Goal: Use online tool/utility: Utilize a website feature to perform a specific function

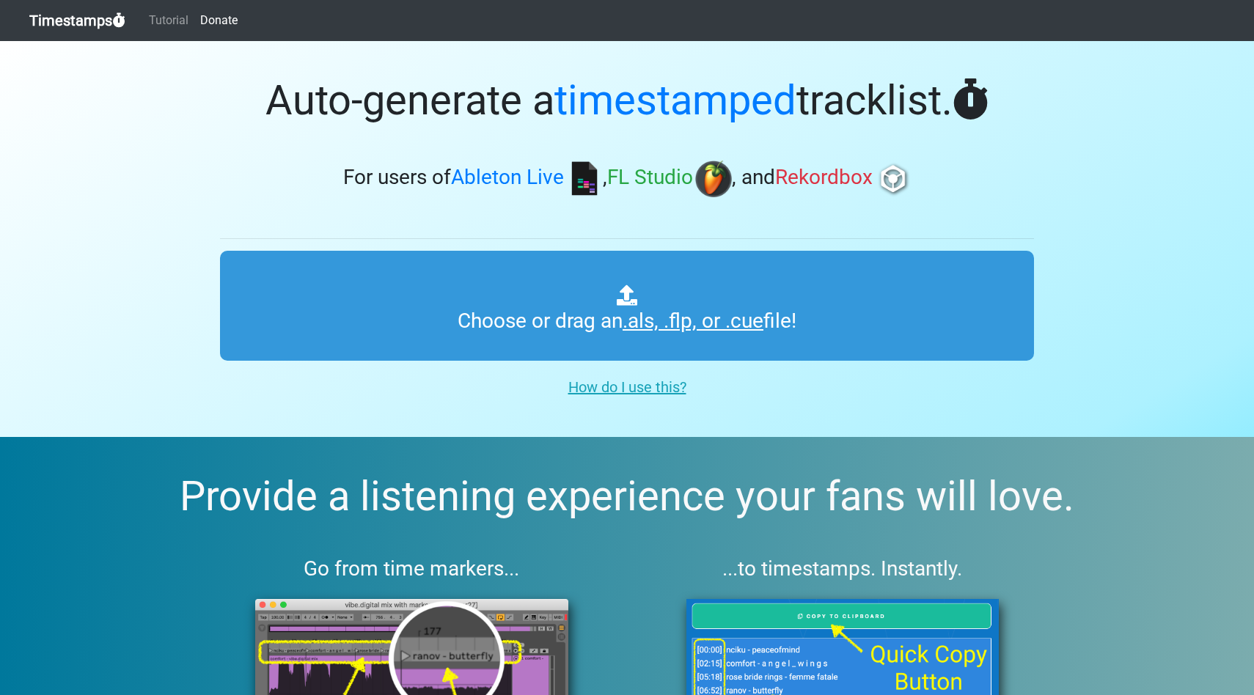
click at [646, 390] on u "How do I use this?" at bounding box center [628, 388] width 118 height 18
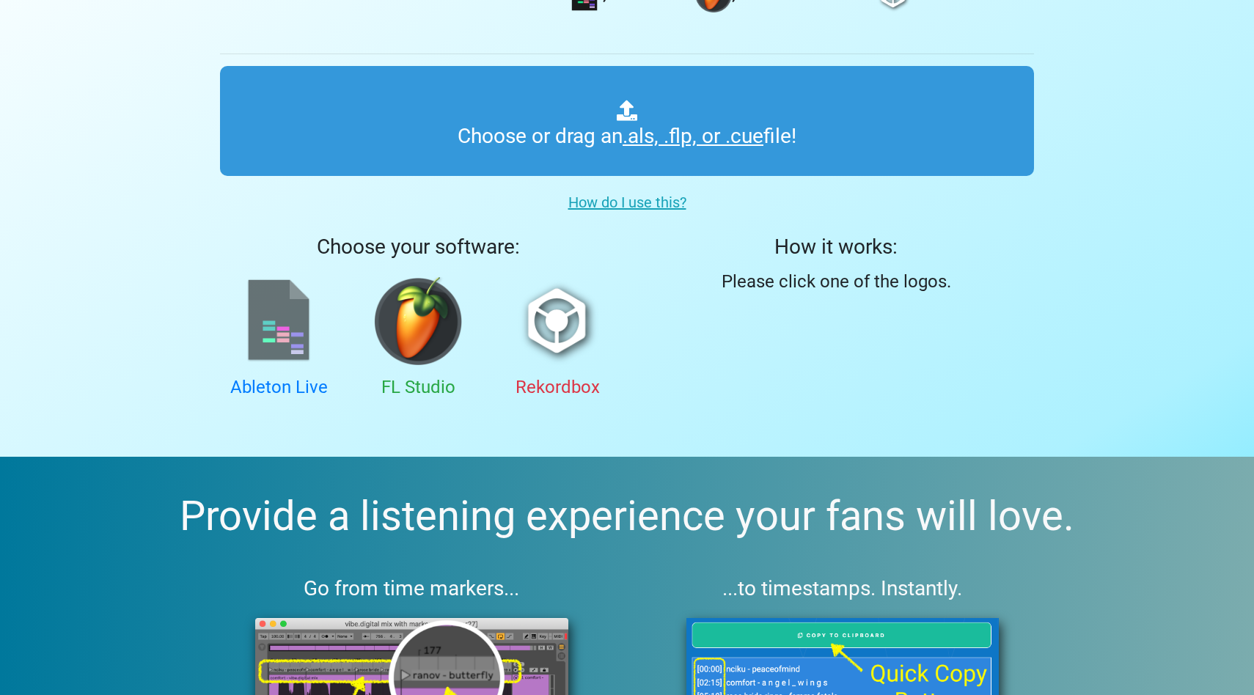
click at [310, 355] on img at bounding box center [279, 321] width 88 height 88
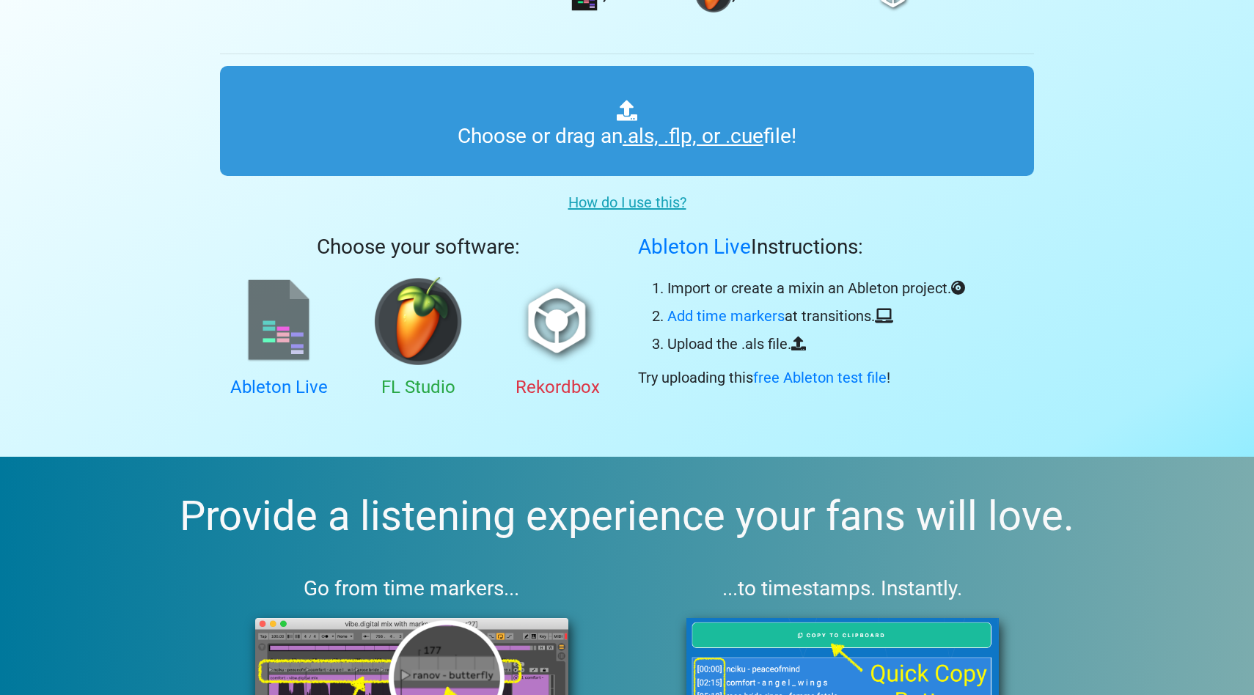
scroll to position [186, 0]
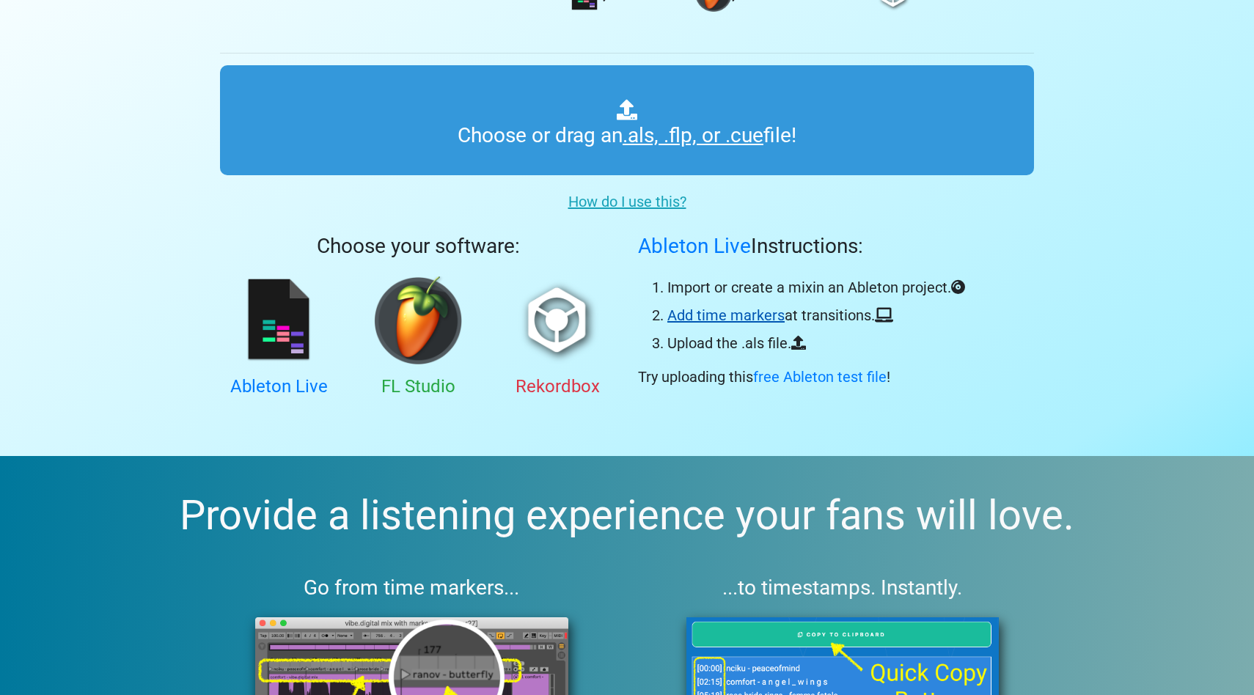
click at [726, 319] on link "Add time markers" at bounding box center [726, 316] width 117 height 18
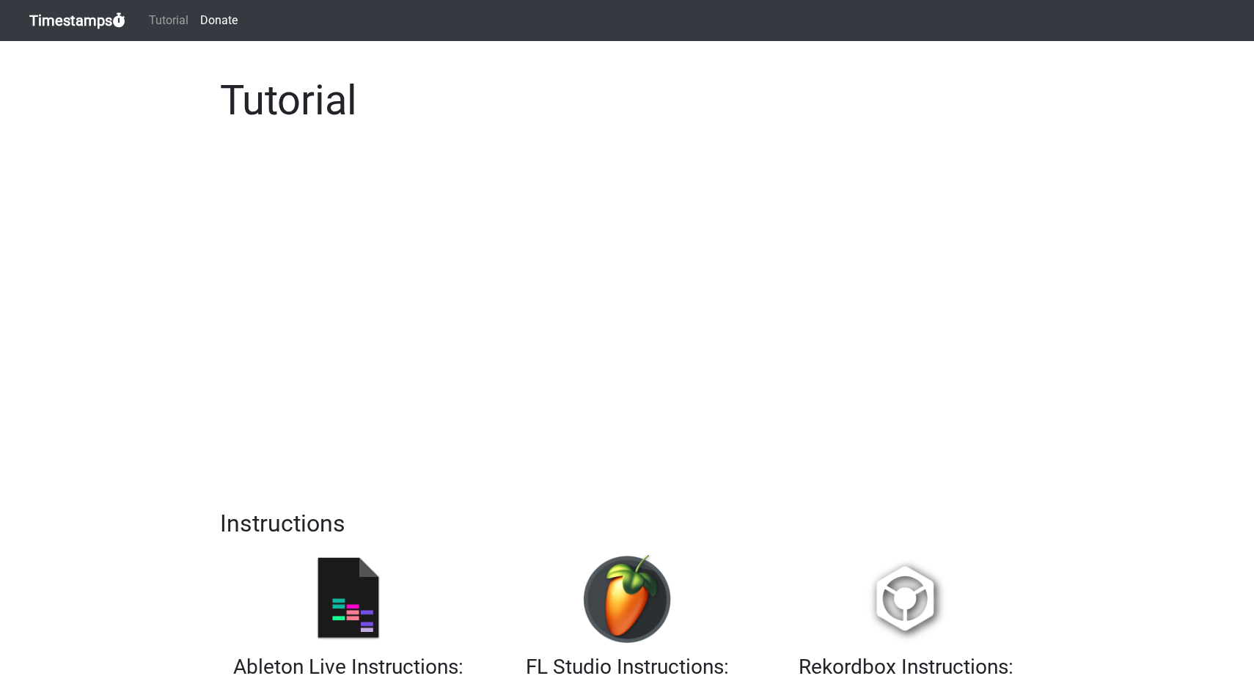
click at [79, 18] on link "Timestamps" at bounding box center [77, 20] width 96 height 29
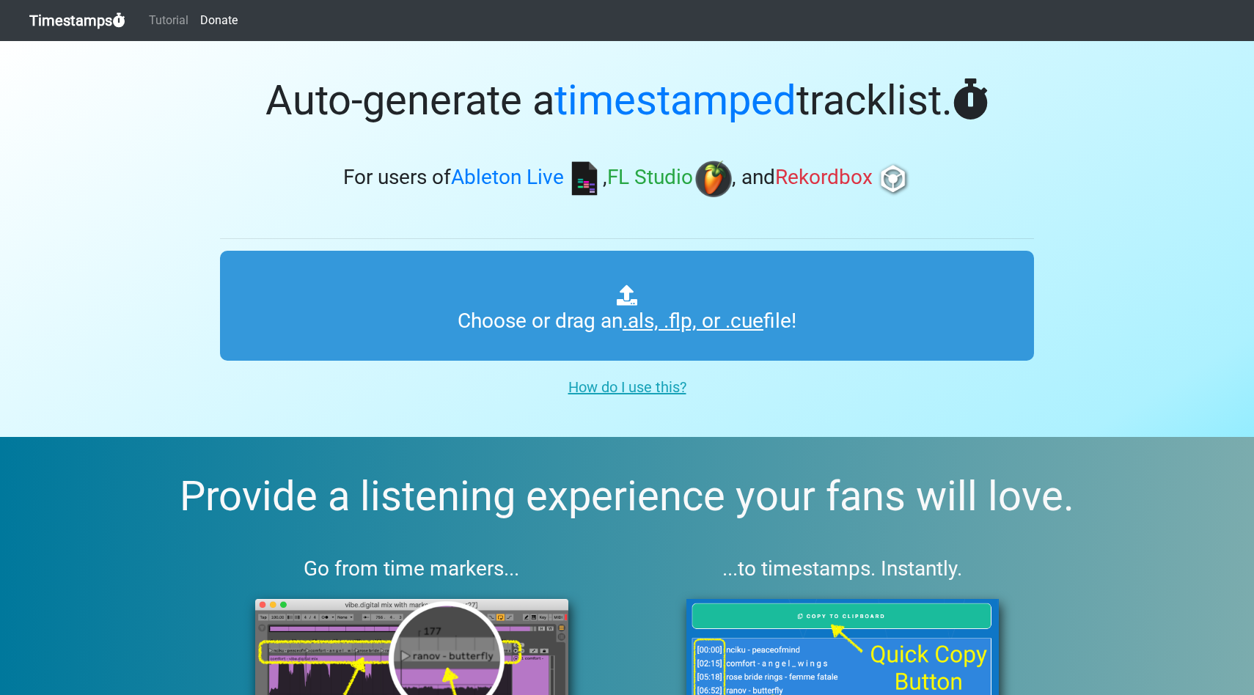
type input "C:\fakepath\BS_Mix_A.als"
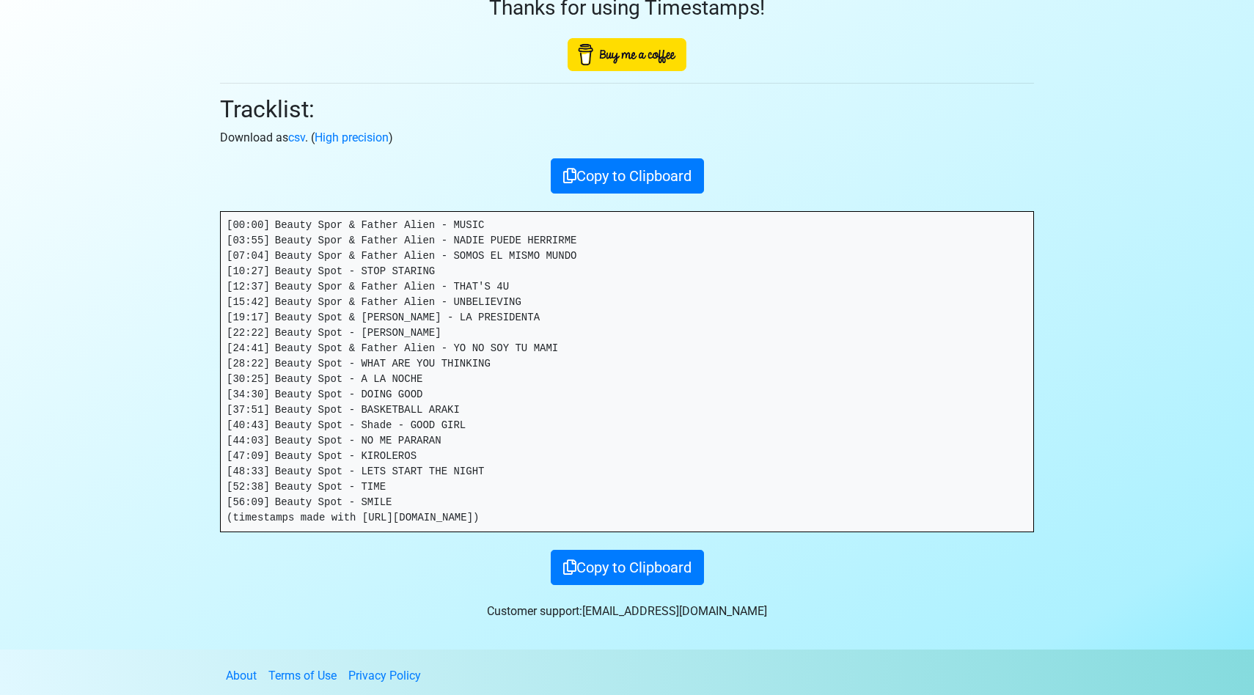
scroll to position [88, 0]
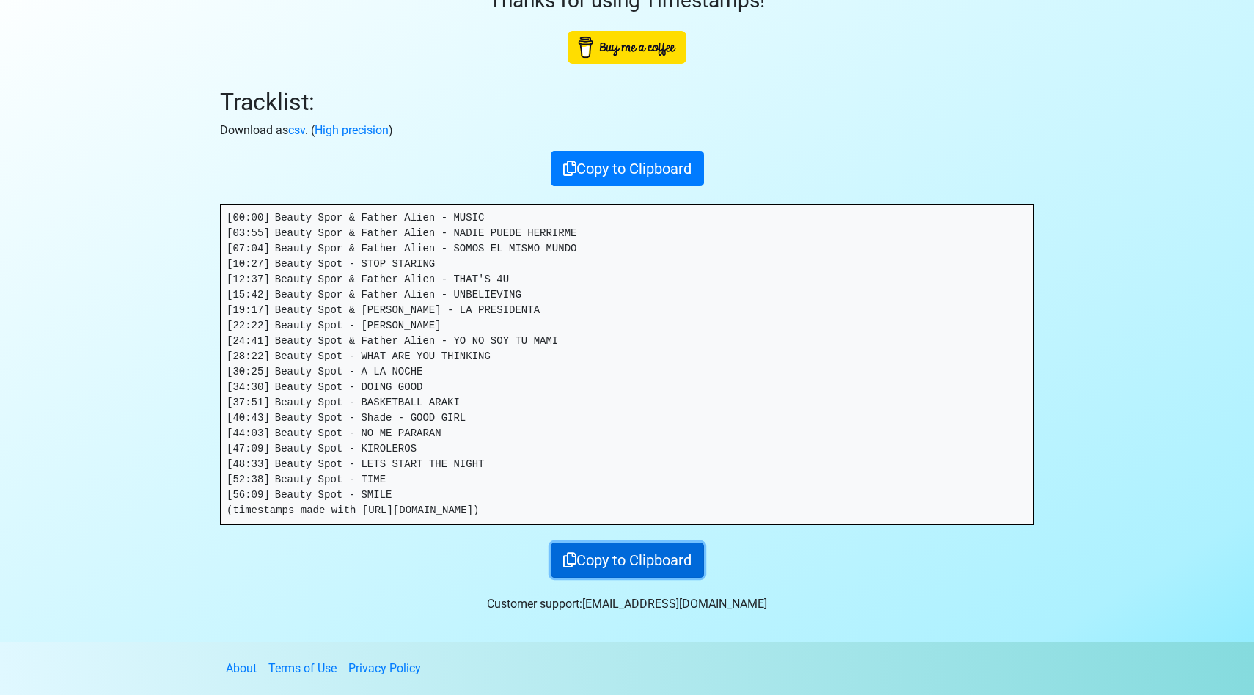
click at [654, 555] on button "Copy to Clipboard" at bounding box center [627, 560] width 153 height 35
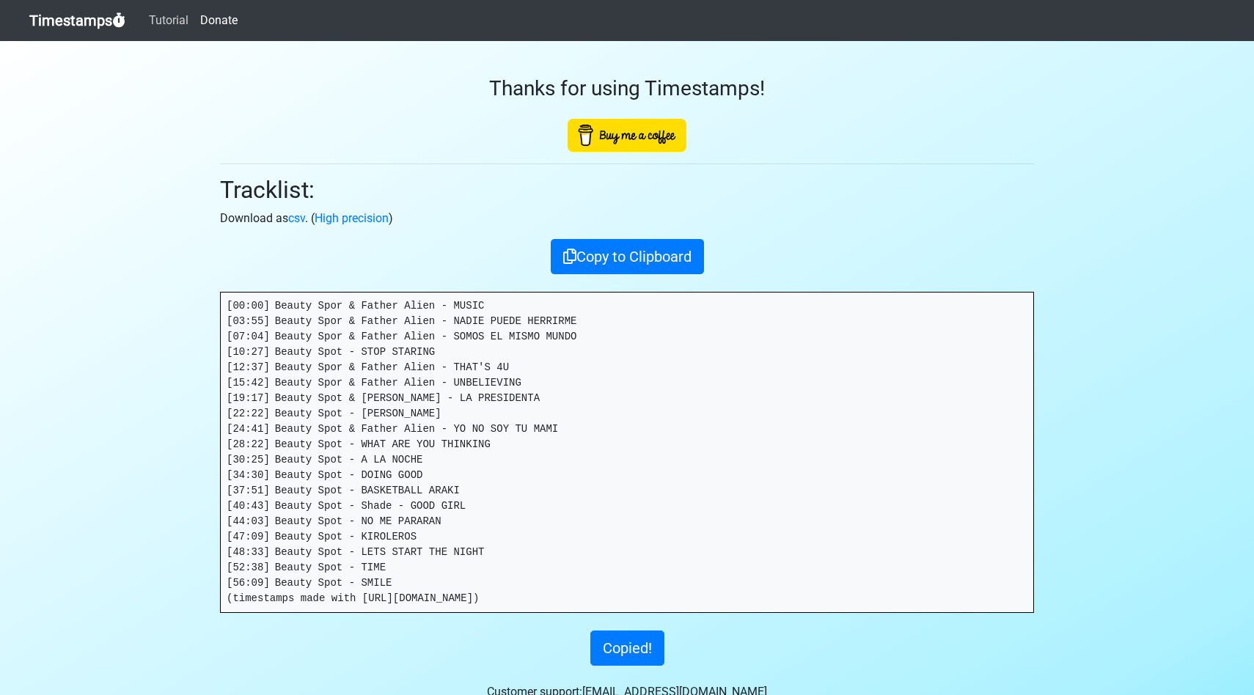
click at [161, 19] on link "Tutorial" at bounding box center [168, 20] width 51 height 29
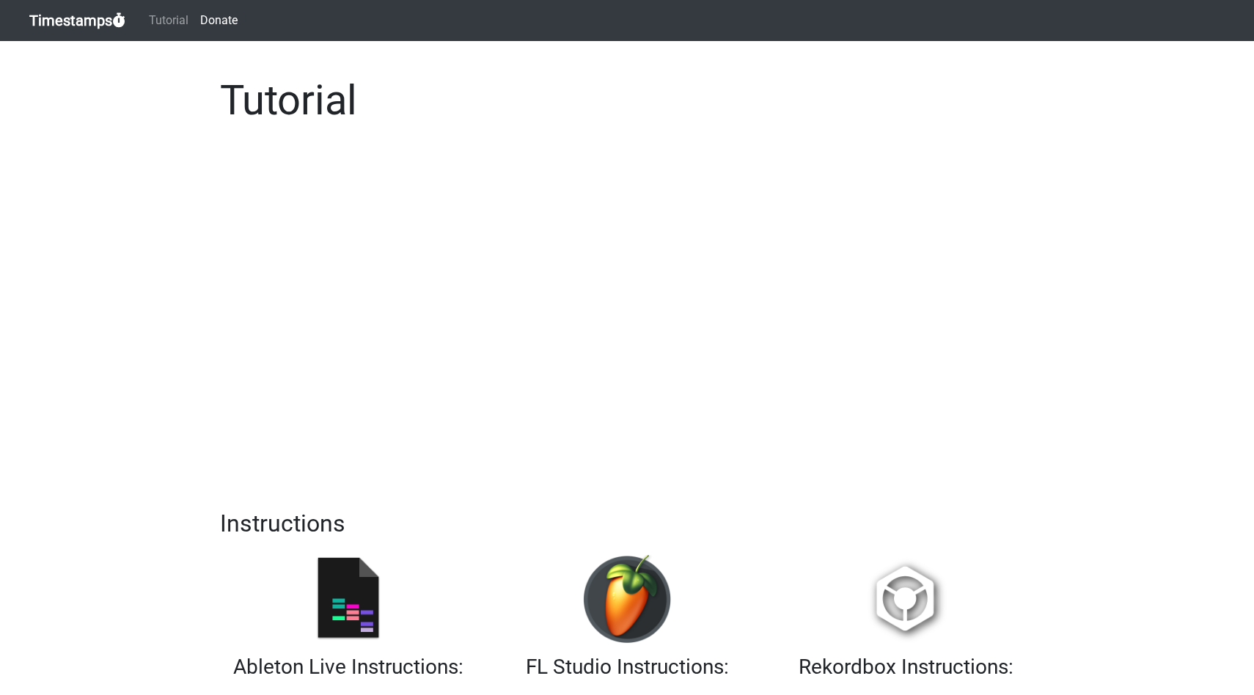
click at [114, 21] on link "Timestamps" at bounding box center [77, 20] width 96 height 29
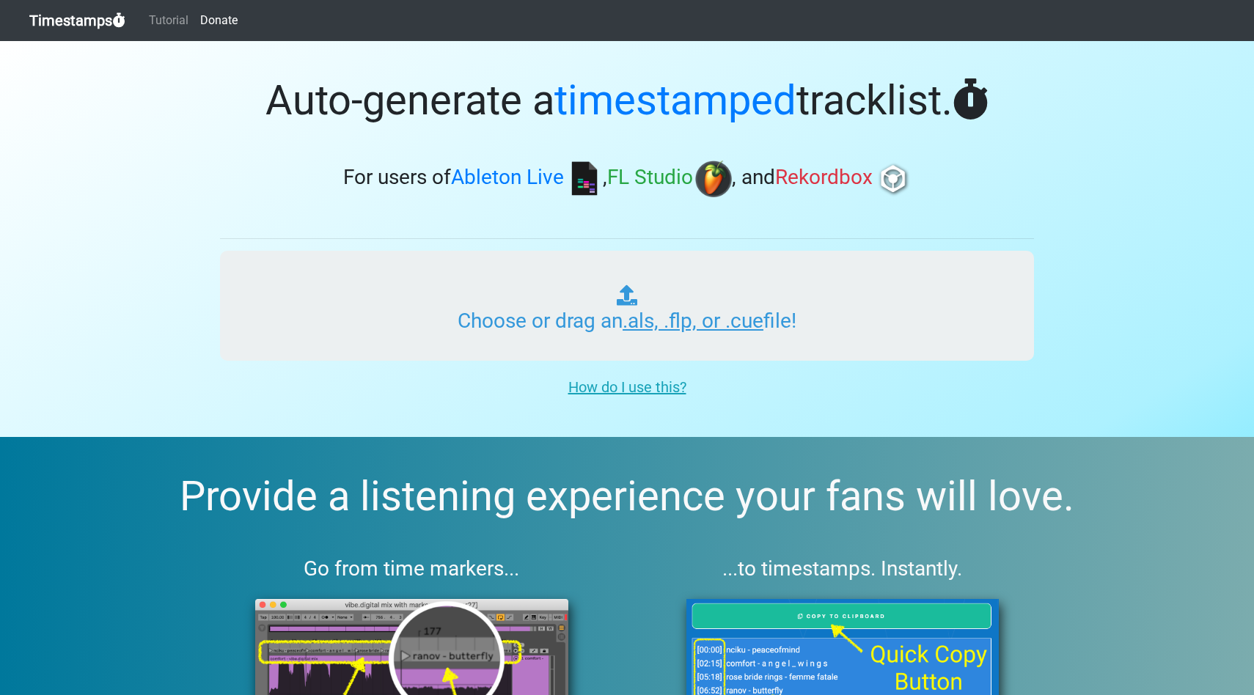
type input "C:\fakepath\30_Lofi_Haze_Beats_Session_01_v01.als"
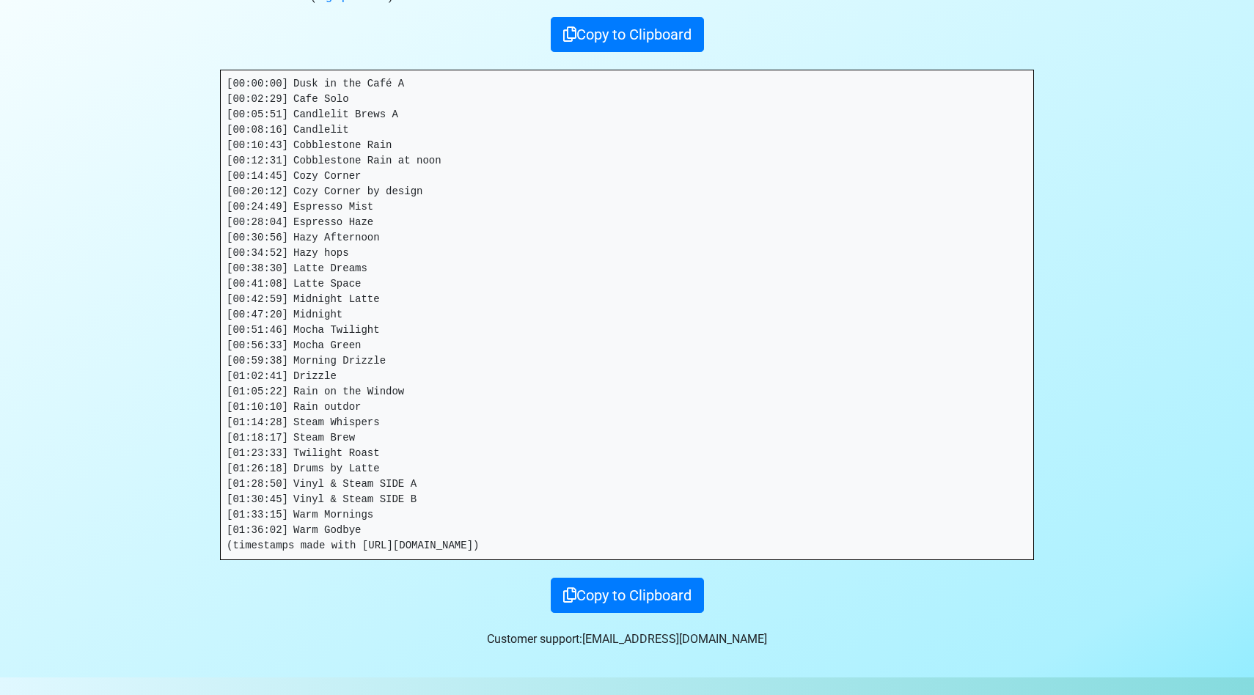
scroll to position [258, 0]
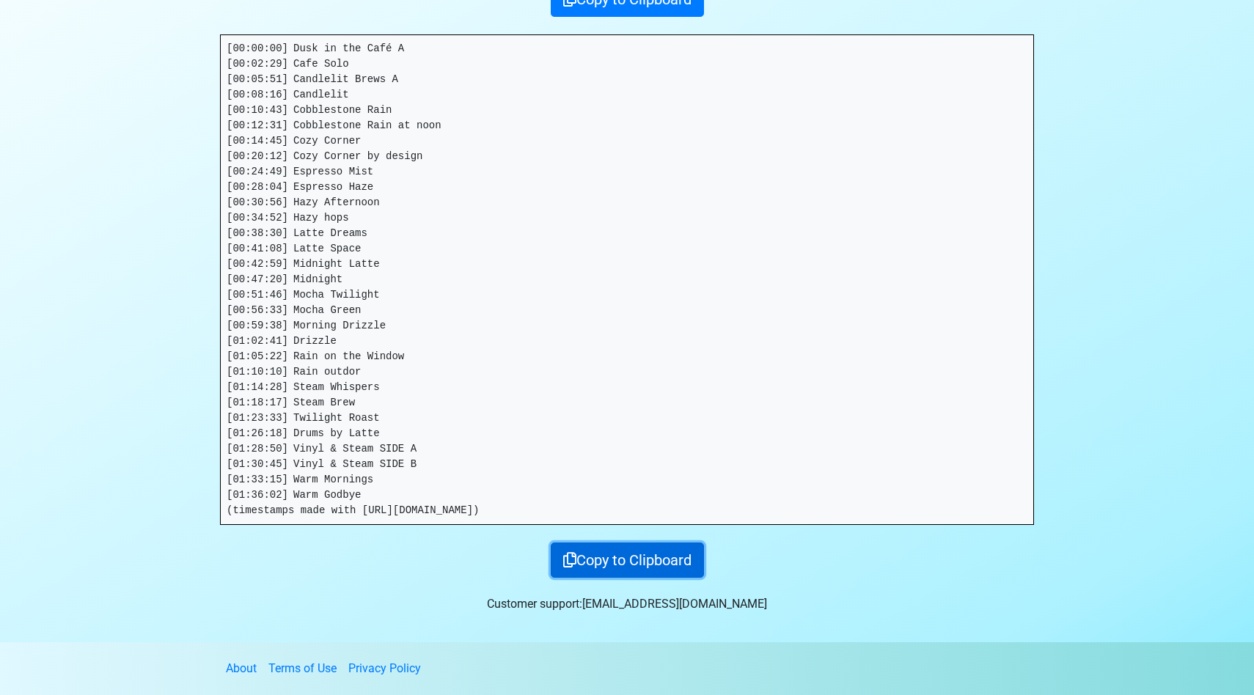
click at [640, 564] on button "Copy to Clipboard" at bounding box center [627, 560] width 153 height 35
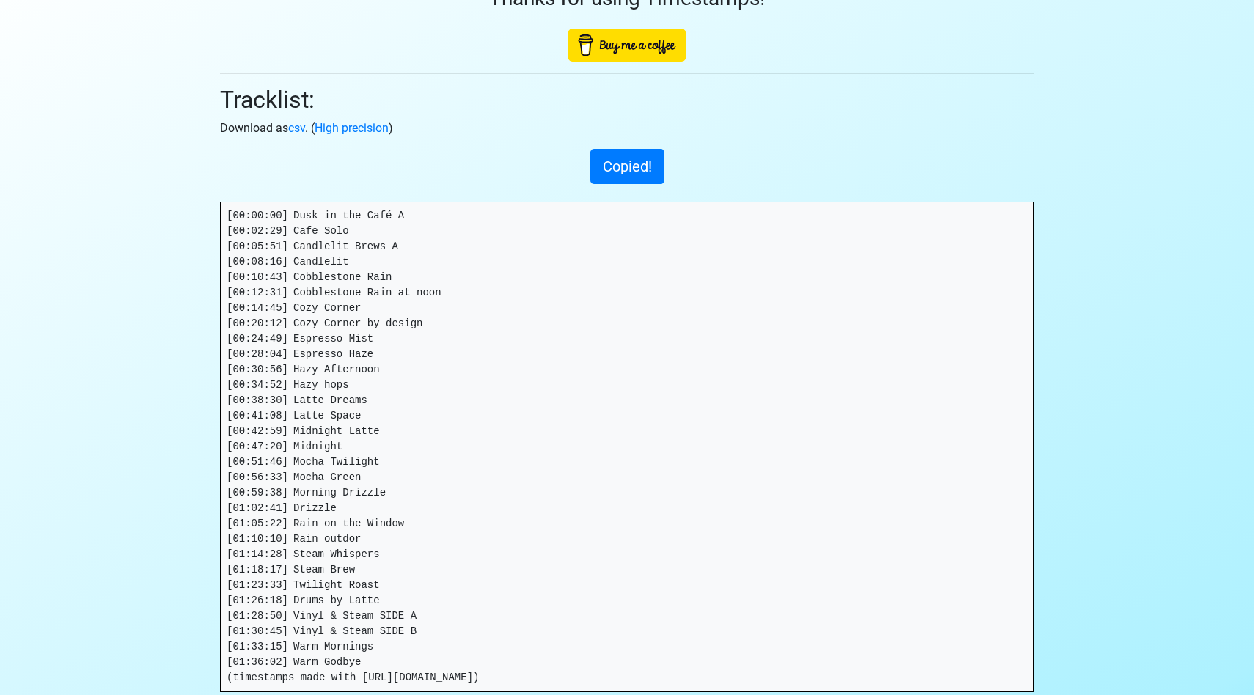
scroll to position [0, 0]
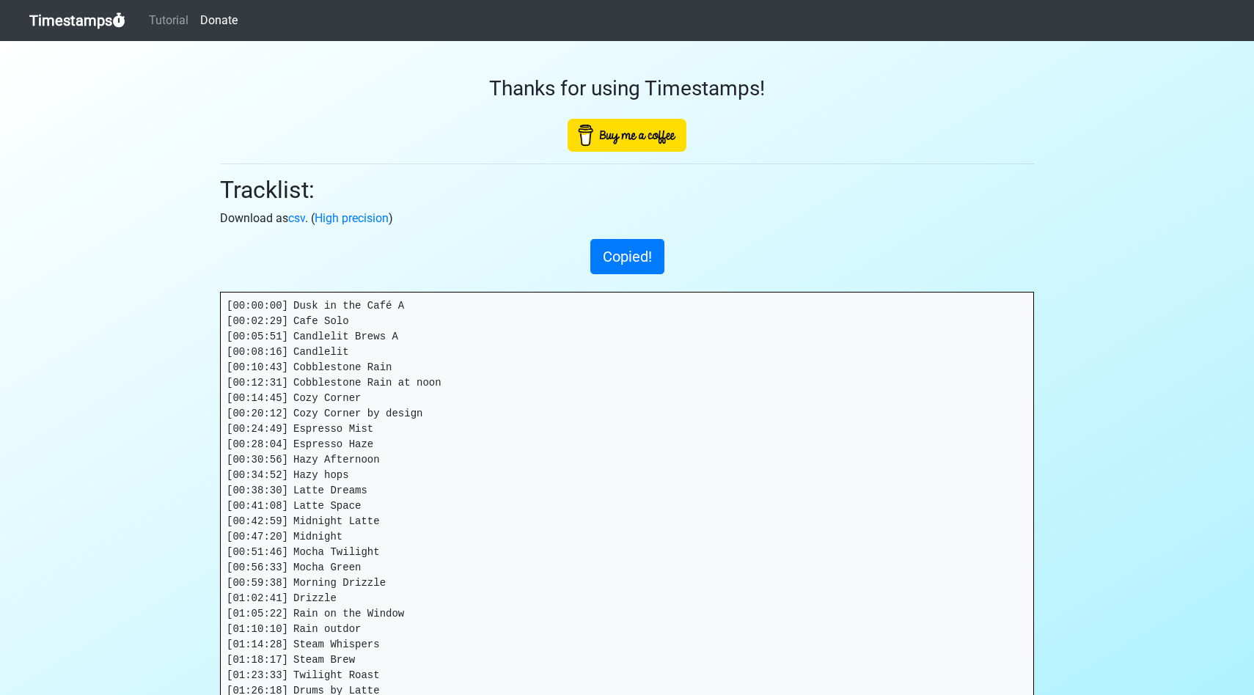
click at [101, 25] on link "Timestamps" at bounding box center [77, 20] width 96 height 29
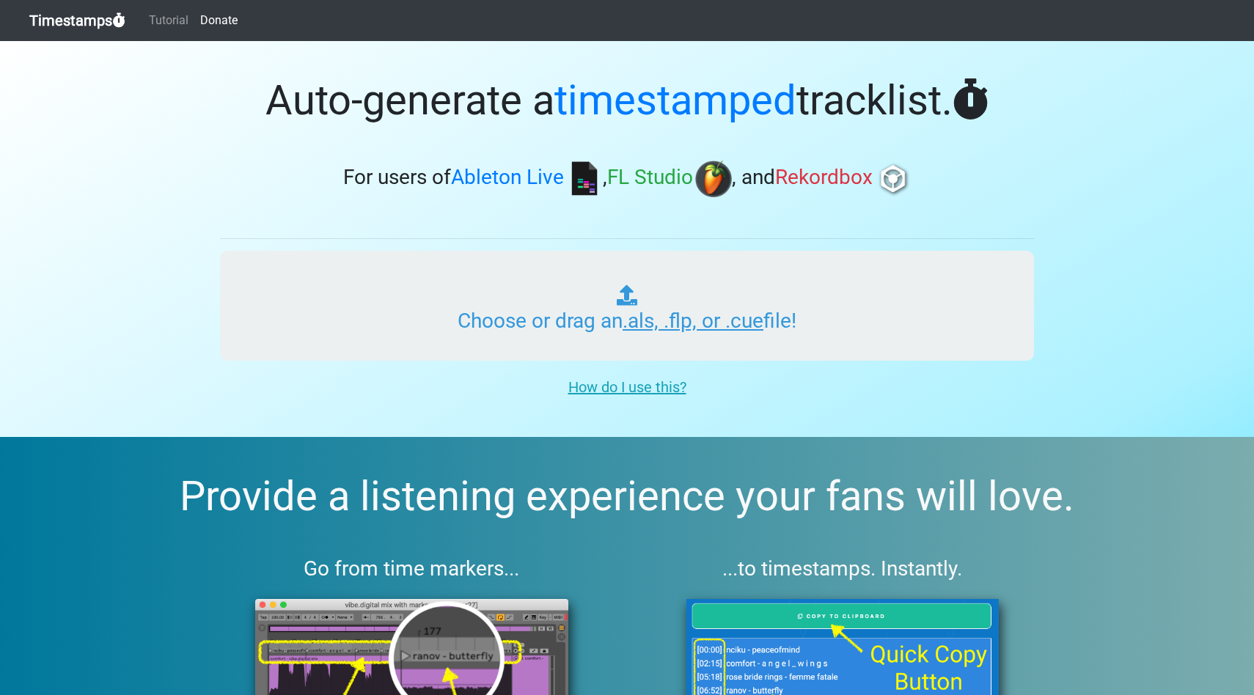
type input "C:\fakepath\30_Lofi_Haze_Beats_Session_02_v01.als"
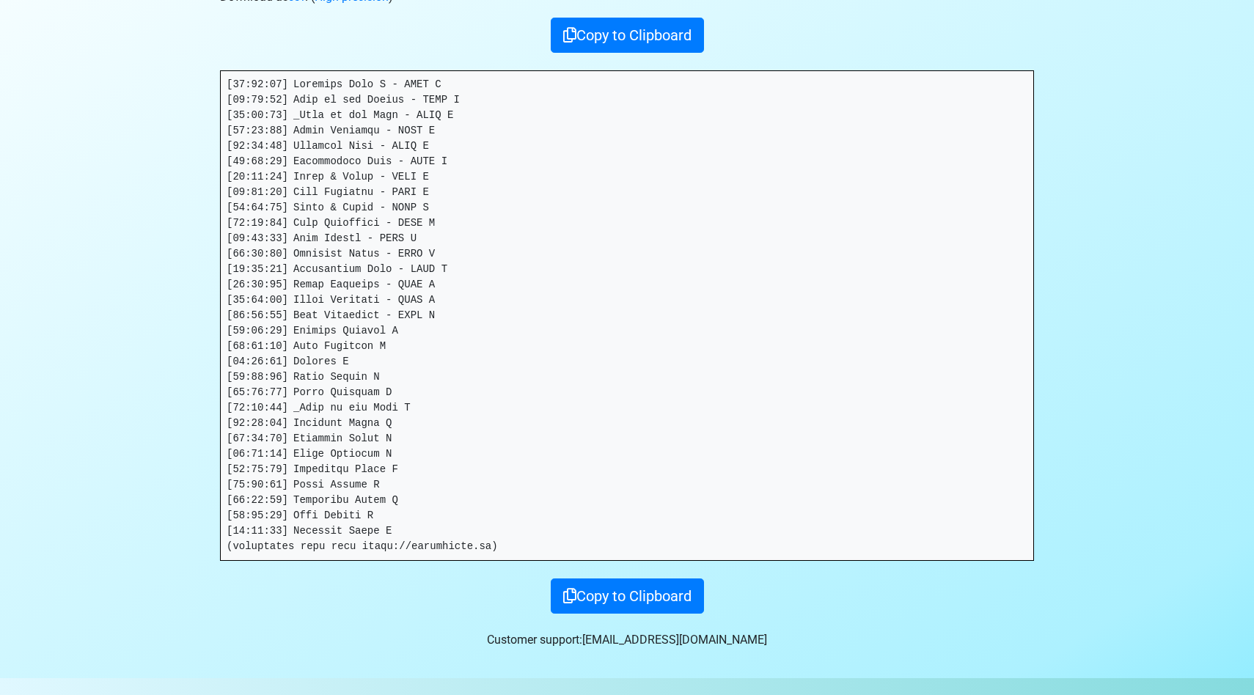
scroll to position [226, 0]
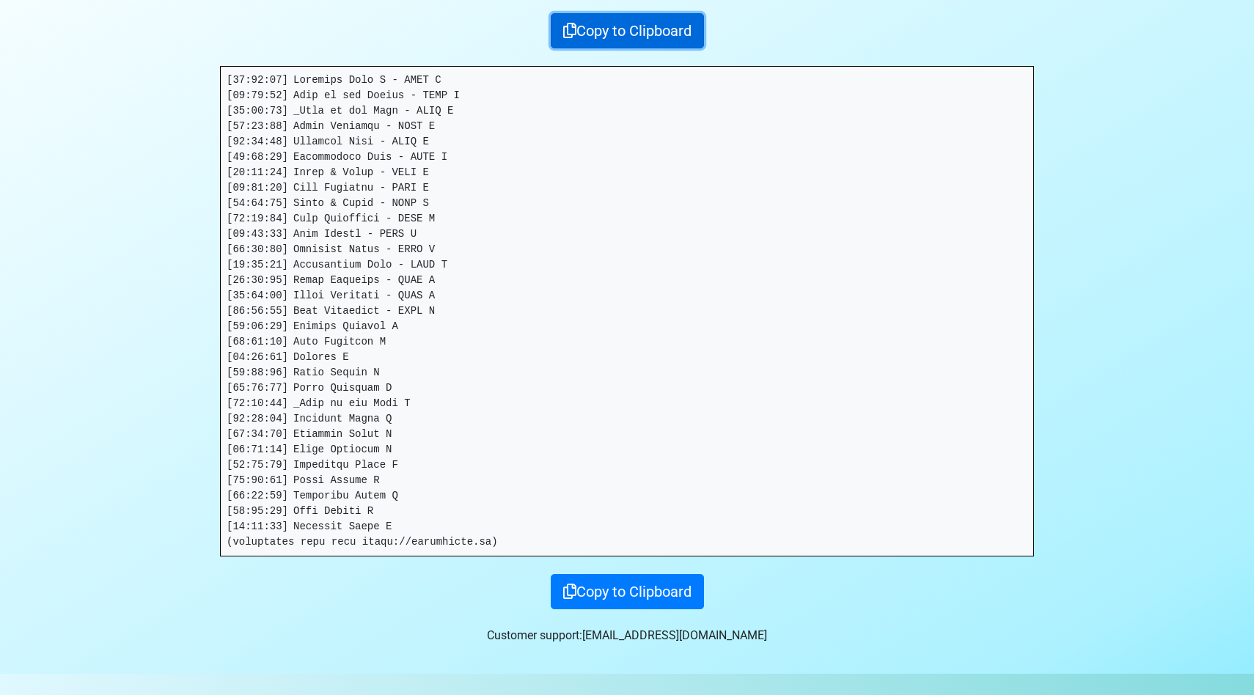
click at [629, 34] on button "Copy to Clipboard" at bounding box center [627, 30] width 153 height 35
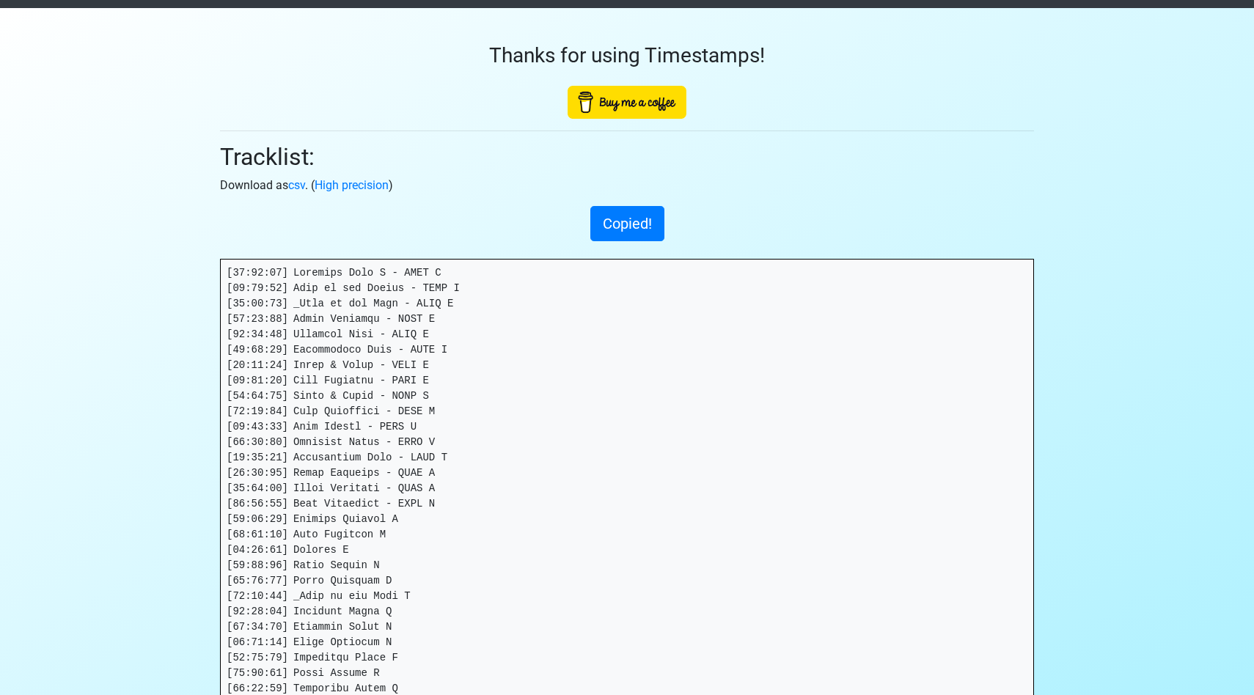
scroll to position [0, 0]
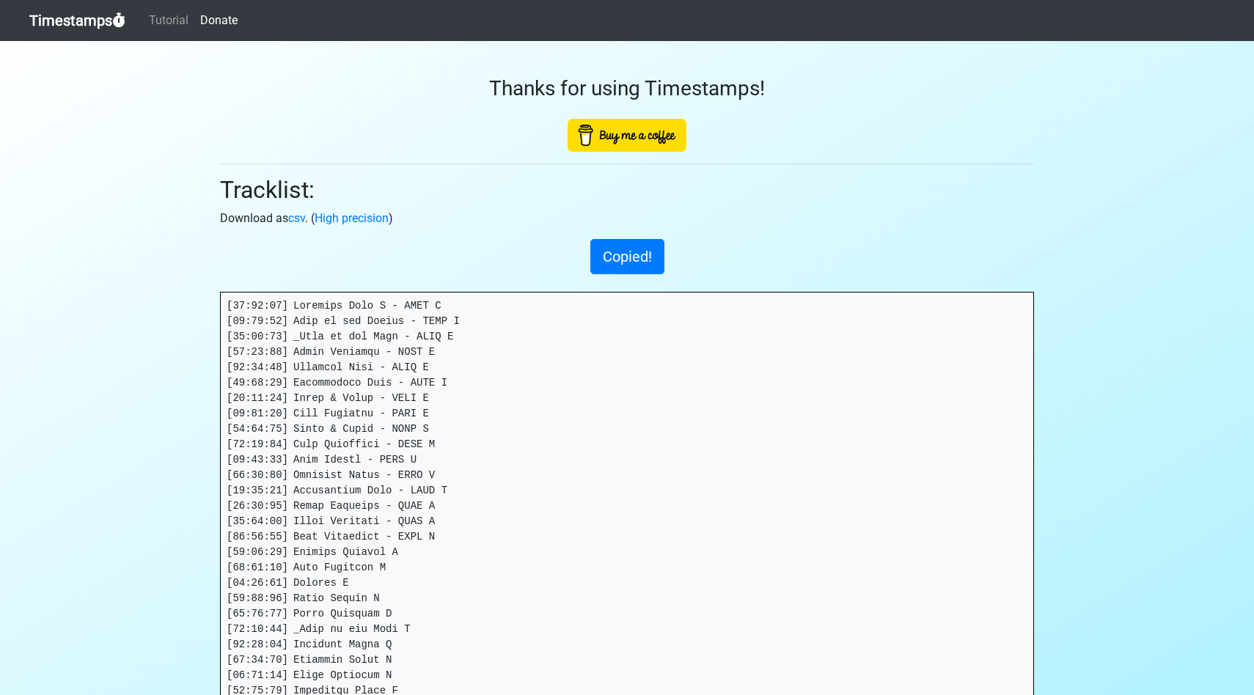
click at [68, 15] on link "Timestamps" at bounding box center [77, 20] width 96 height 29
